Goal: Navigation & Orientation: Find specific page/section

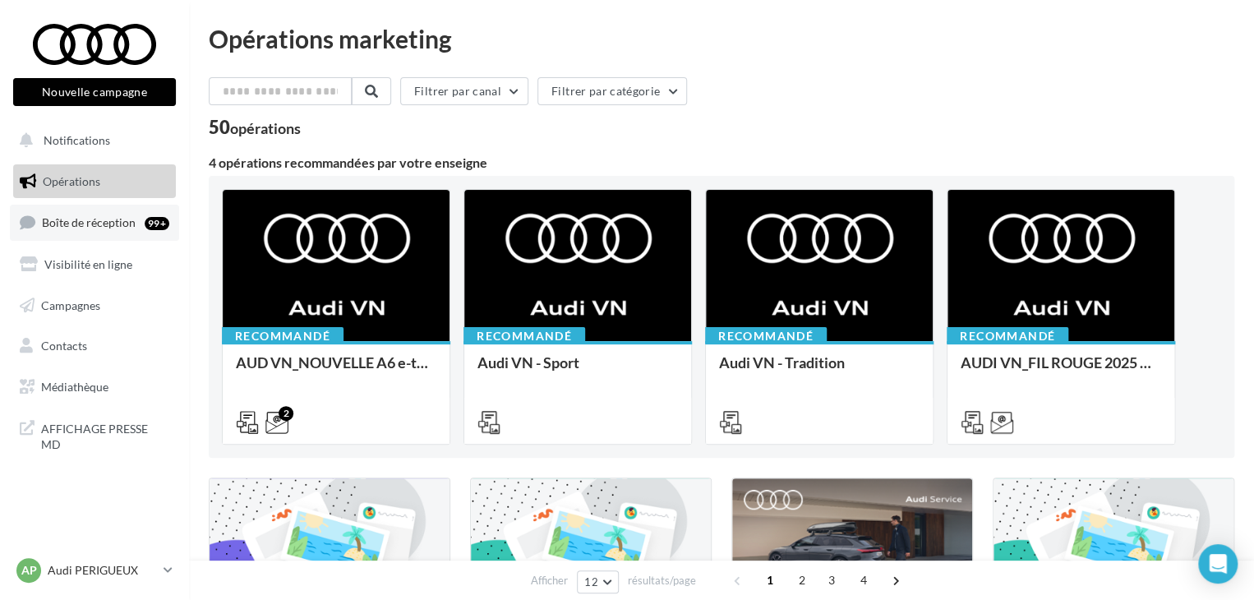
click at [147, 227] on div "99+" at bounding box center [157, 223] width 25 height 13
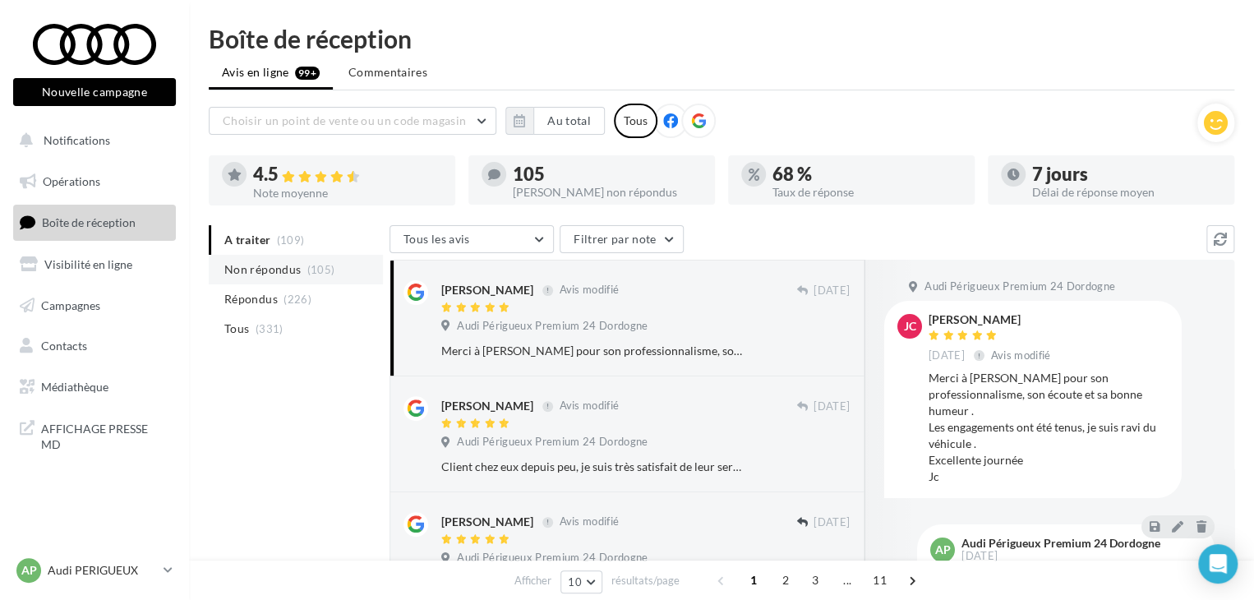
click at [318, 271] on span "(105)" at bounding box center [321, 269] width 28 height 13
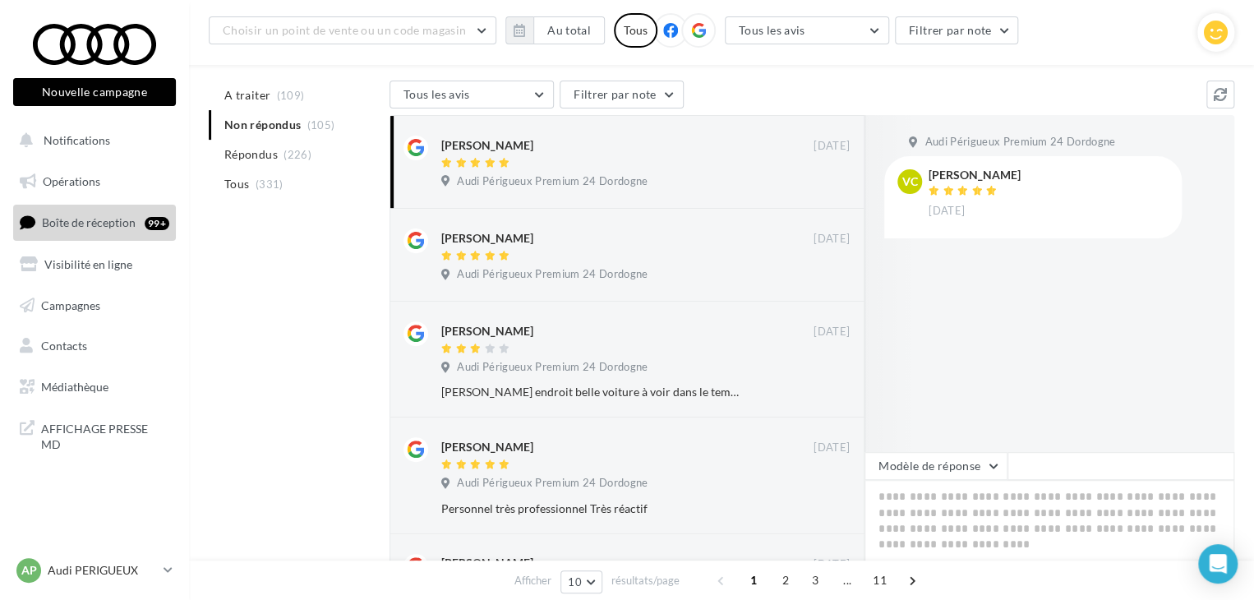
scroll to position [164, 0]
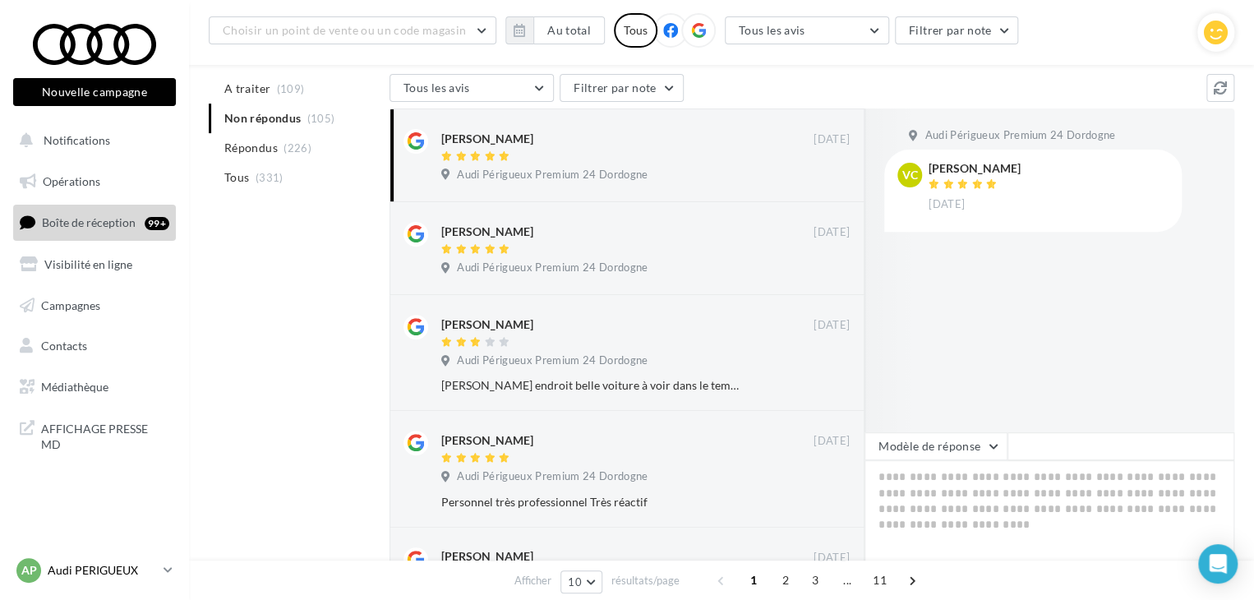
click at [154, 566] on p "Audi PERIGUEUX" at bounding box center [102, 570] width 109 height 16
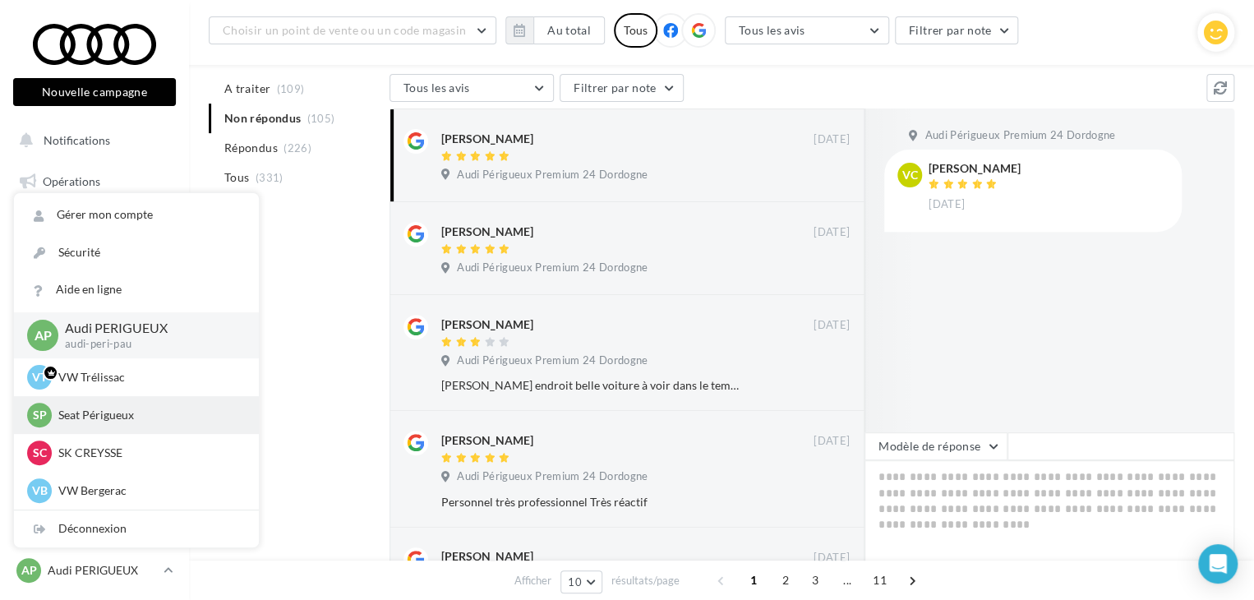
click at [145, 412] on p "Seat Périgueux" at bounding box center [148, 415] width 181 height 16
